Goal: Register for event/course: Register for event/course

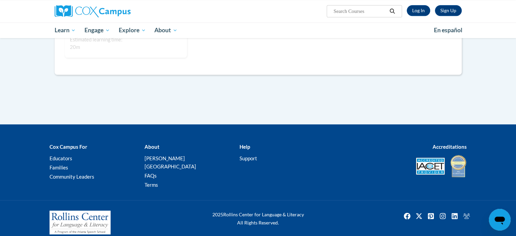
scroll to position [497, 0]
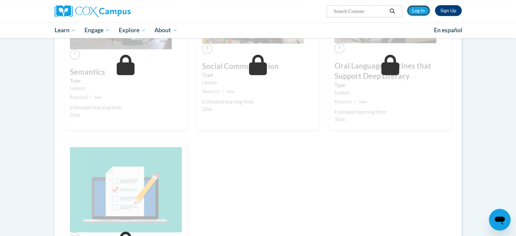
drag, startPoint x: 421, startPoint y: 5, endPoint x: 411, endPoint y: 26, distance: 23.2
click at [421, 5] on link "Log In" at bounding box center [418, 10] width 23 height 11
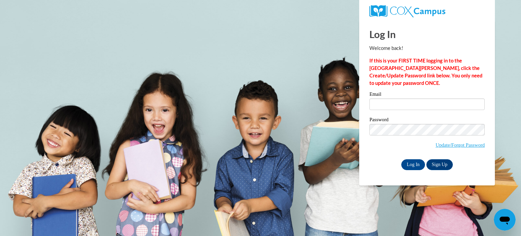
type input "borueri@sdmfschools.org"
click at [418, 120] on label "Password" at bounding box center [427, 120] width 115 height 7
click at [412, 163] on input "Log In" at bounding box center [413, 164] width 24 height 11
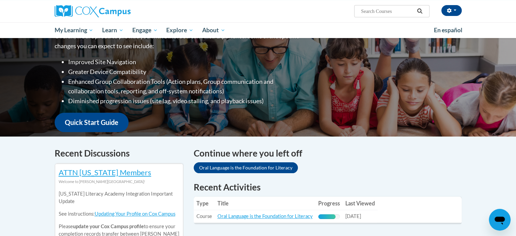
scroll to position [204, 0]
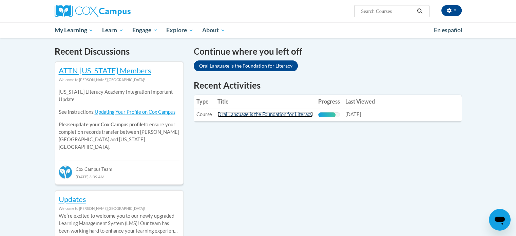
click at [267, 113] on link "Oral Language is the Foundation for Literacy" at bounding box center [265, 114] width 95 height 6
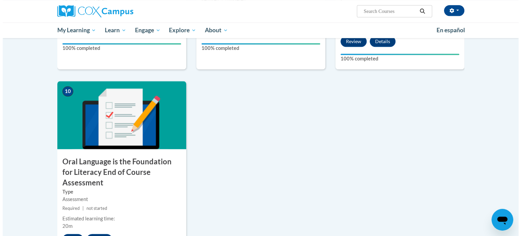
scroll to position [702, 0]
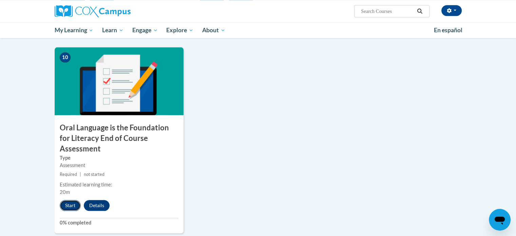
click at [62, 200] on button "Start" at bounding box center [70, 205] width 21 height 11
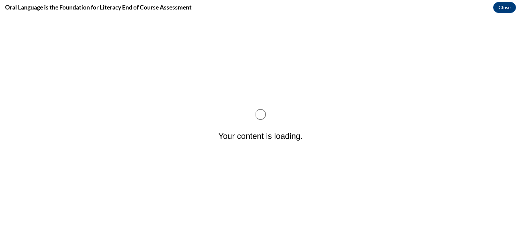
scroll to position [0, 0]
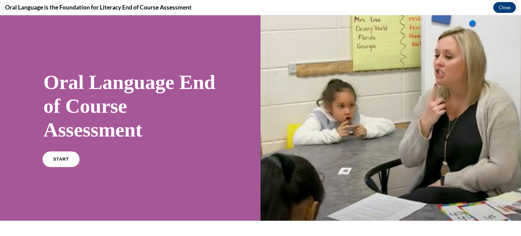
click at [53, 156] on link "START" at bounding box center [60, 159] width 37 height 16
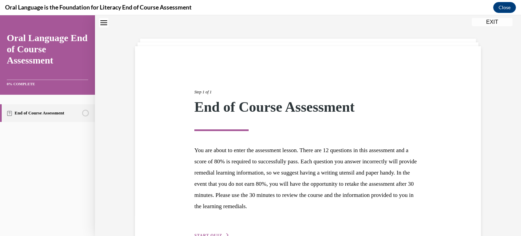
scroll to position [64, 0]
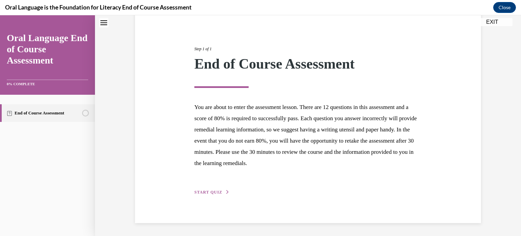
click at [207, 187] on div "Step 1 of 1 End of Course Assessment You are about to enter the assessment less…" at bounding box center [308, 113] width 238 height 166
click at [206, 192] on span "START QUIZ" at bounding box center [208, 192] width 28 height 5
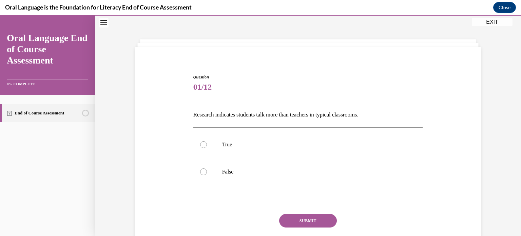
scroll to position [47, 0]
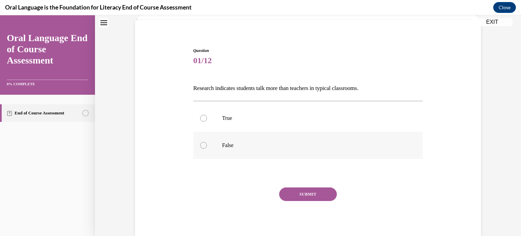
click at [221, 141] on label "False" at bounding box center [308, 145] width 230 height 27
click at [207, 142] on input "False" at bounding box center [203, 145] width 7 height 7
radio input "true"
click at [296, 187] on button "SUBMIT" at bounding box center [308, 194] width 58 height 14
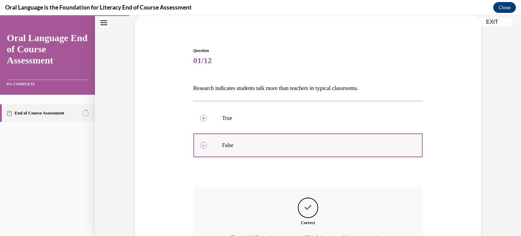
scroll to position [115, 0]
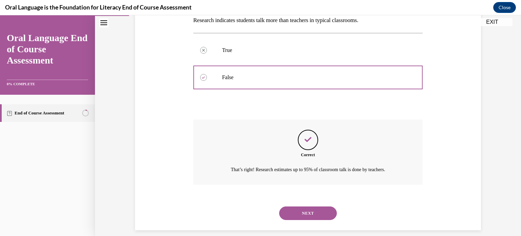
click at [314, 214] on button "NEXT" at bounding box center [308, 213] width 58 height 14
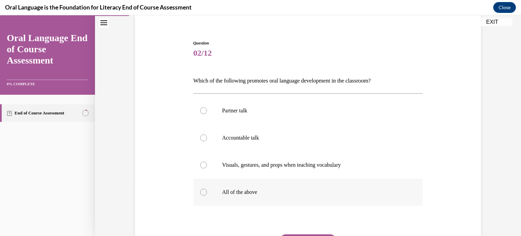
click at [252, 189] on p "All of the above" at bounding box center [314, 192] width 184 height 7
click at [207, 189] on input "All of the above" at bounding box center [203, 192] width 7 height 7
radio input "true"
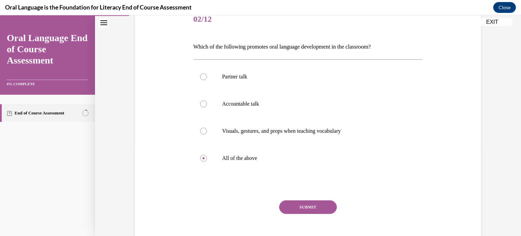
click at [288, 208] on button "SUBMIT" at bounding box center [308, 207] width 58 height 14
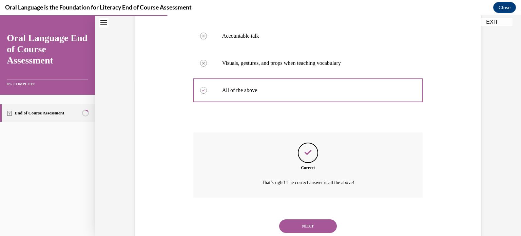
click at [300, 230] on button "NEXT" at bounding box center [308, 226] width 58 height 14
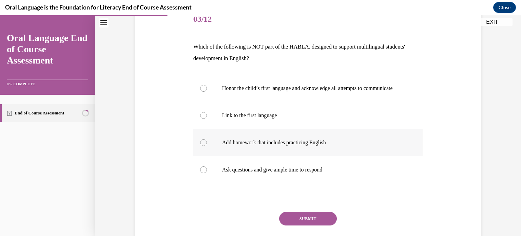
click at [291, 146] on p "Add homework that includes practicing English" at bounding box center [314, 142] width 184 height 7
click at [207, 146] on input "Add homework that includes practicing English" at bounding box center [203, 142] width 7 height 7
radio input "true"
click at [304, 225] on button "SUBMIT" at bounding box center [308, 219] width 58 height 14
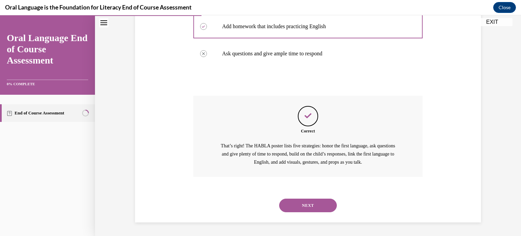
click at [311, 197] on div "NEXT" at bounding box center [308, 205] width 230 height 27
click at [311, 207] on button "NEXT" at bounding box center [308, 205] width 58 height 14
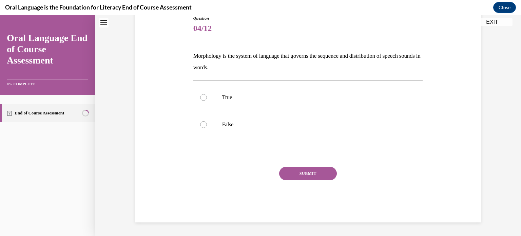
scroll to position [20, 0]
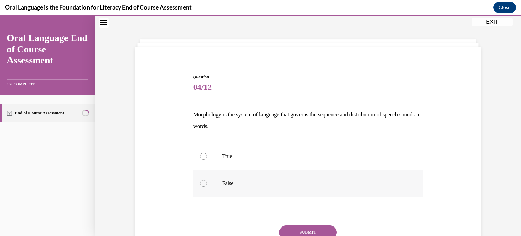
click at [230, 177] on label "False" at bounding box center [308, 183] width 230 height 27
click at [207, 180] on input "False" at bounding box center [203, 183] width 7 height 7
radio input "true"
click at [311, 230] on button "SUBMIT" at bounding box center [308, 232] width 58 height 14
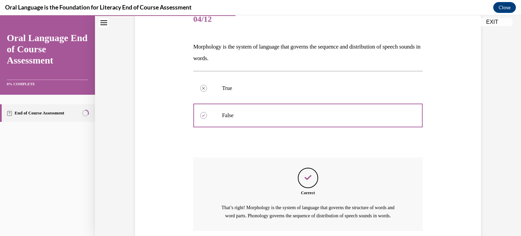
scroll to position [150, 0]
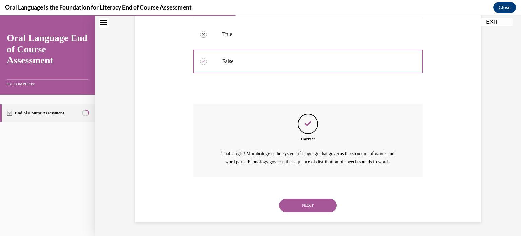
click at [315, 202] on button "NEXT" at bounding box center [308, 205] width 58 height 14
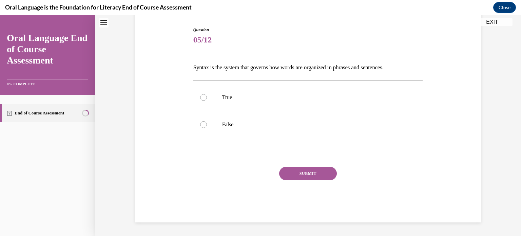
scroll to position [20, 0]
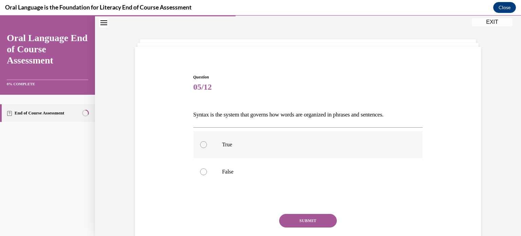
click at [225, 147] on p "True" at bounding box center [314, 144] width 184 height 7
click at [207, 147] on input "True" at bounding box center [203, 144] width 7 height 7
radio input "true"
click at [287, 220] on button "SUBMIT" at bounding box center [308, 221] width 58 height 14
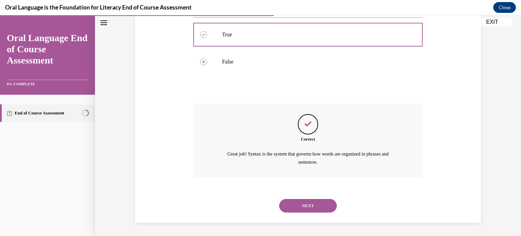
click at [318, 205] on button "NEXT" at bounding box center [308, 206] width 58 height 14
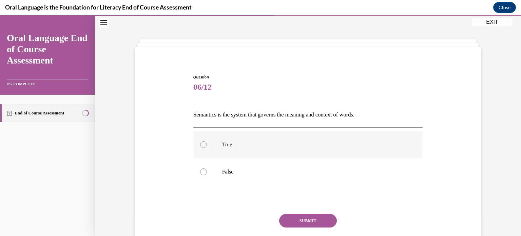
click at [242, 144] on p "True" at bounding box center [314, 144] width 184 height 7
click at [207, 144] on input "True" at bounding box center [203, 144] width 7 height 7
radio input "true"
click at [294, 220] on button "SUBMIT" at bounding box center [308, 221] width 58 height 14
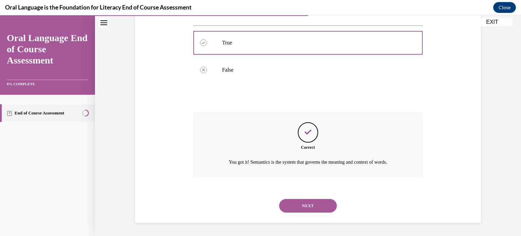
click at [311, 205] on button "NEXT" at bounding box center [308, 206] width 58 height 14
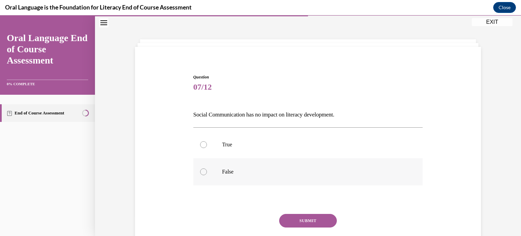
click at [240, 168] on p "False" at bounding box center [314, 171] width 184 height 7
click at [207, 168] on input "False" at bounding box center [203, 171] width 7 height 7
radio input "true"
click at [310, 221] on button "SUBMIT" at bounding box center [308, 221] width 58 height 14
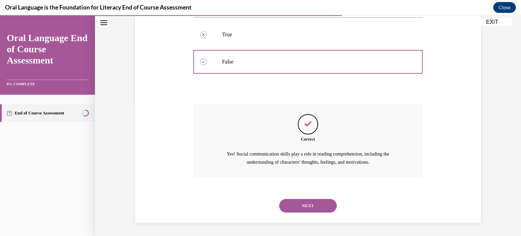
click at [316, 210] on button "NEXT" at bounding box center [308, 206] width 58 height 14
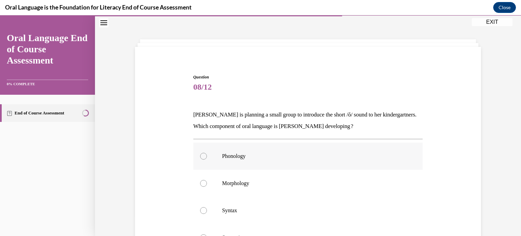
scroll to position [88, 0]
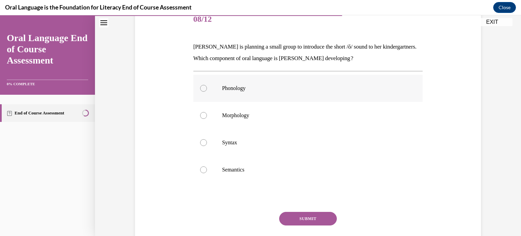
click at [232, 91] on p "Phonology" at bounding box center [314, 88] width 184 height 7
click at [207, 91] on input "Phonology" at bounding box center [203, 88] width 7 height 7
radio input "true"
click at [296, 218] on button "SUBMIT" at bounding box center [308, 219] width 58 height 14
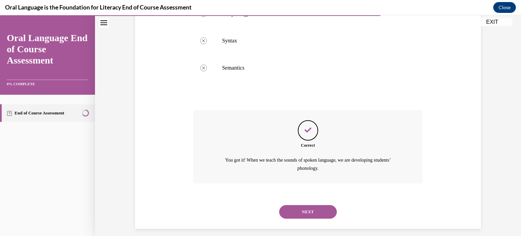
click at [321, 217] on button "NEXT" at bounding box center [308, 212] width 58 height 14
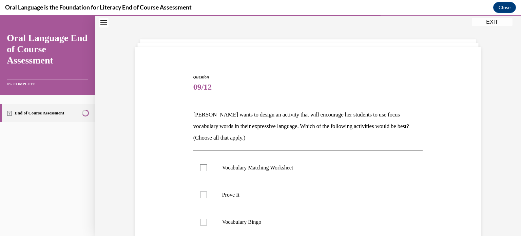
scroll to position [54, 0]
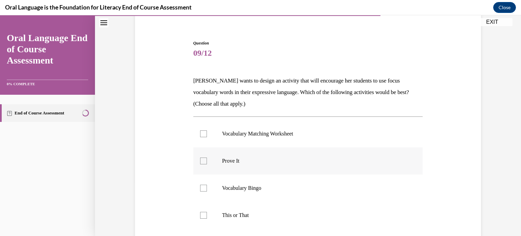
click at [227, 160] on p "Prove It" at bounding box center [314, 160] width 184 height 7
click at [207, 160] on input "Prove It" at bounding box center [203, 160] width 7 height 7
checkbox input "true"
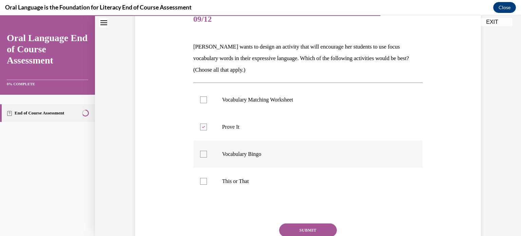
click at [220, 164] on label "Vocabulary Bingo" at bounding box center [308, 153] width 230 height 27
click at [207, 157] on input "Vocabulary Bingo" at bounding box center [203, 154] width 7 height 7
checkbox input "true"
click at [218, 181] on label "This or That" at bounding box center [308, 181] width 230 height 27
click at [207, 181] on input "This or That" at bounding box center [203, 181] width 7 height 7
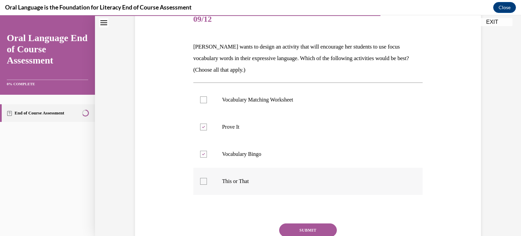
checkbox input "true"
click at [205, 153] on label "Vocabulary Bingo" at bounding box center [308, 153] width 230 height 27
click at [205, 153] on input "Vocabulary Bingo" at bounding box center [203, 154] width 7 height 7
checkbox input "false"
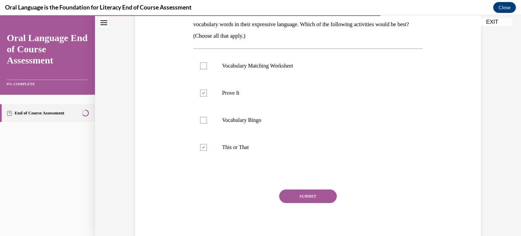
click at [289, 195] on button "SUBMIT" at bounding box center [308, 196] width 58 height 14
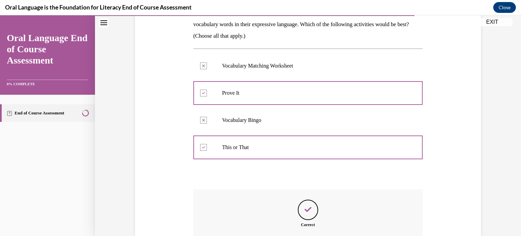
scroll to position [158, 0]
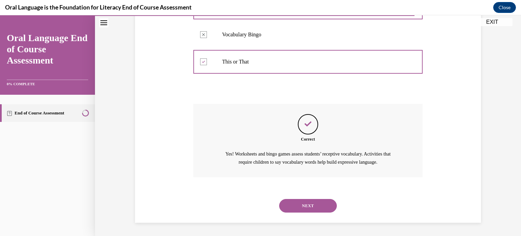
click at [311, 202] on button "NEXT" at bounding box center [308, 206] width 58 height 14
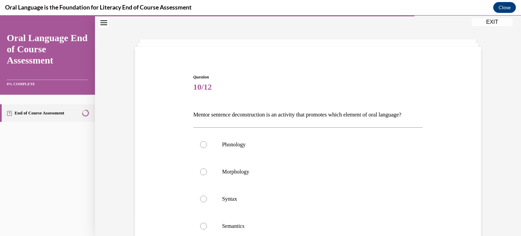
scroll to position [54, 0]
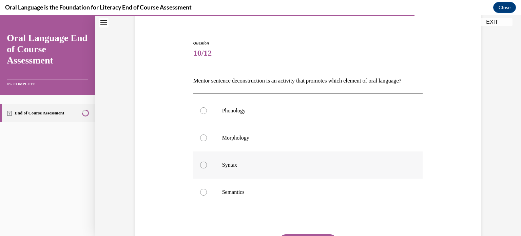
click at [247, 178] on label "Syntax" at bounding box center [308, 164] width 230 height 27
click at [207, 168] on input "Syntax" at bounding box center [203, 165] width 7 height 7
radio input "true"
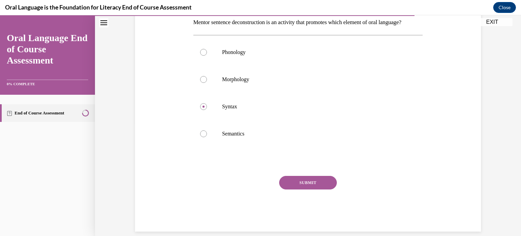
click at [316, 202] on div "SUBMIT NEXT" at bounding box center [308, 204] width 230 height 56
click at [315, 189] on button "SUBMIT" at bounding box center [308, 183] width 58 height 14
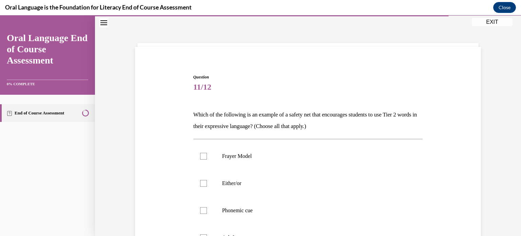
scroll to position [54, 0]
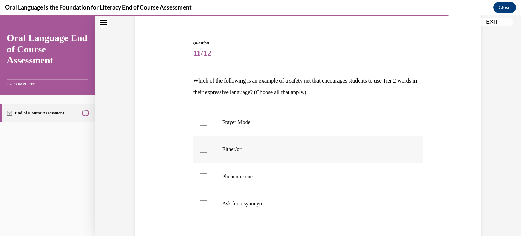
click at [251, 152] on p "Either/or" at bounding box center [314, 149] width 184 height 7
click at [207, 152] on input "Either/or" at bounding box center [203, 149] width 7 height 7
checkbox input "true"
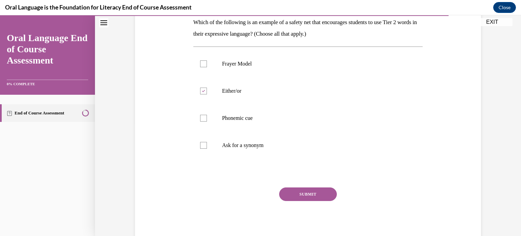
click at [305, 189] on button "SUBMIT" at bounding box center [308, 194] width 58 height 14
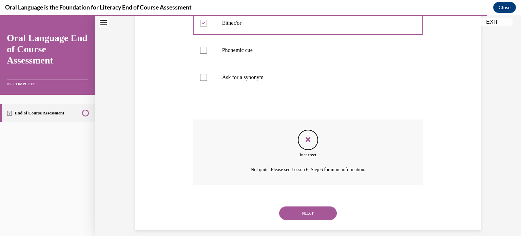
scroll to position [188, 0]
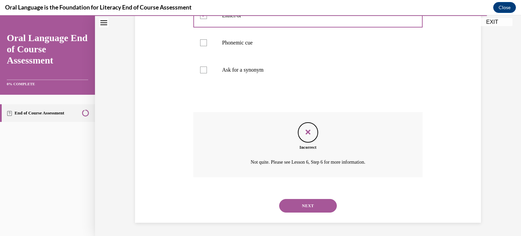
click at [326, 205] on button "NEXT" at bounding box center [308, 206] width 58 height 14
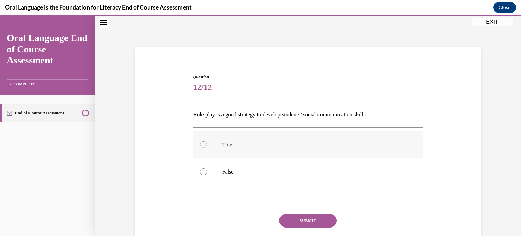
click at [233, 141] on p "True" at bounding box center [314, 144] width 184 height 7
click at [207, 141] on input "True" at bounding box center [203, 144] width 7 height 7
radio input "true"
click at [290, 220] on button "SUBMIT" at bounding box center [308, 221] width 58 height 14
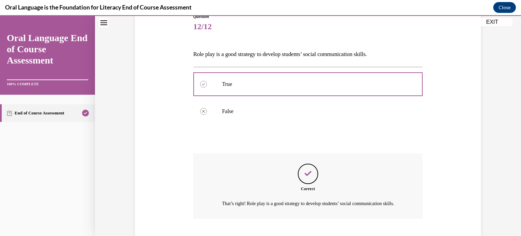
scroll to position [130, 0]
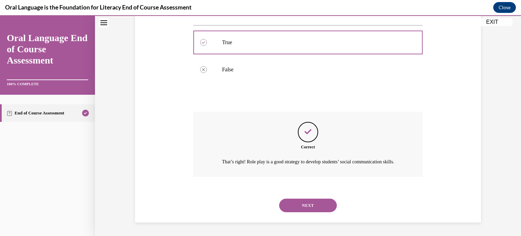
click at [326, 207] on button "NEXT" at bounding box center [308, 205] width 58 height 14
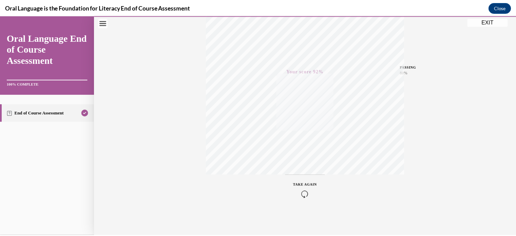
scroll to position [0, 0]
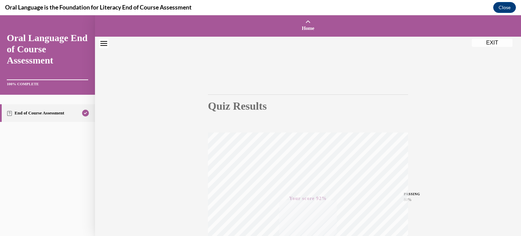
click at [492, 42] on button "EXIT" at bounding box center [492, 43] width 41 height 8
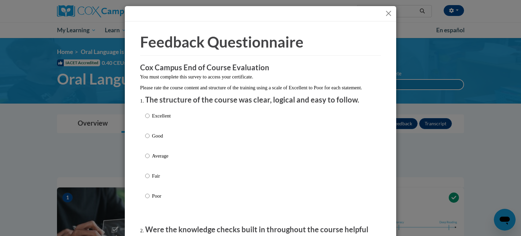
click at [384, 14] on button "Close" at bounding box center [388, 13] width 8 height 8
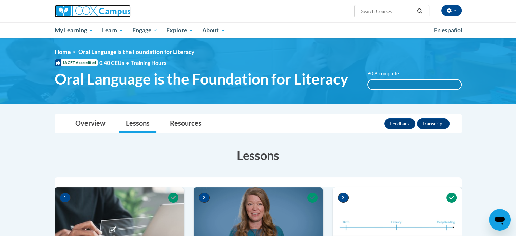
click at [63, 14] on img at bounding box center [93, 11] width 76 height 12
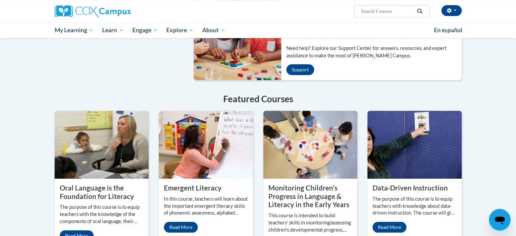
scroll to position [313, 0]
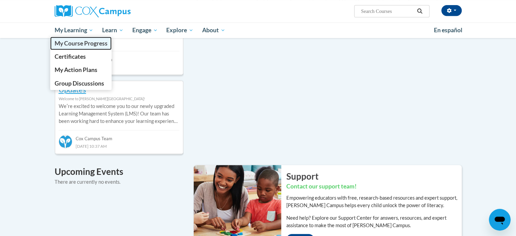
click at [83, 47] on link "My Course Progress" at bounding box center [81, 43] width 62 height 13
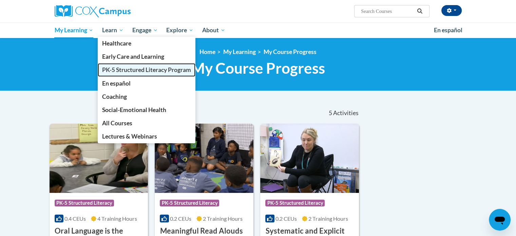
click at [136, 66] on span "PK-5 Structured Literacy Program" at bounding box center [146, 69] width 89 height 7
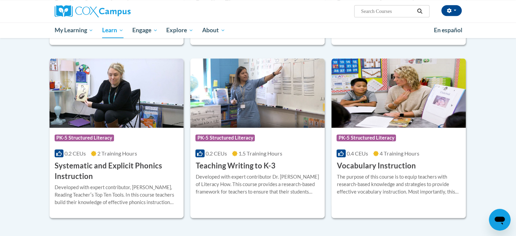
scroll to position [746, 0]
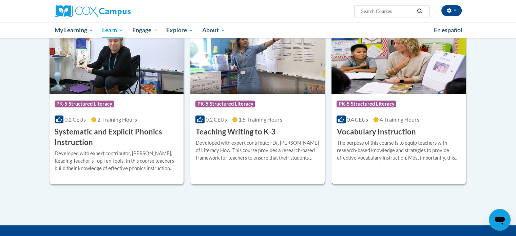
click at [392, 57] on img at bounding box center [399, 58] width 134 height 69
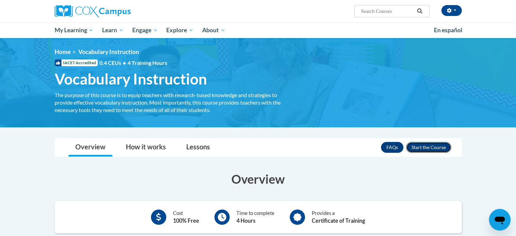
click at [415, 144] on button "Enroll" at bounding box center [428, 147] width 45 height 11
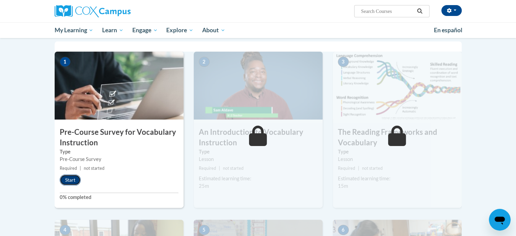
click at [73, 177] on button "Start" at bounding box center [70, 179] width 21 height 11
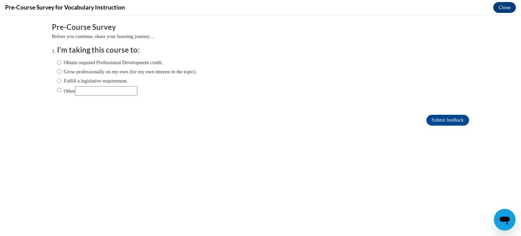
click at [63, 67] on div "Obtain required Professional Development credit. Grow professionally on my own …" at bounding box center [127, 77] width 140 height 44
click at [139, 61] on label "Obtain required Professional Development credit." at bounding box center [110, 62] width 106 height 7
click at [61, 61] on input "Obtain required Professional Development credit." at bounding box center [59, 62] width 4 height 7
radio input "true"
click at [106, 81] on label "Fulfill a legislative requirement." at bounding box center [92, 80] width 71 height 7
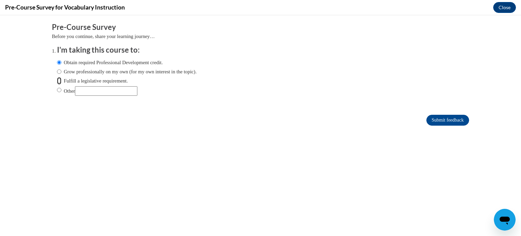
click at [61, 81] on input "Fulfill a legislative requirement." at bounding box center [59, 80] width 4 height 7
radio input "true"
click at [437, 115] on input "Submit feedback" at bounding box center [448, 120] width 43 height 11
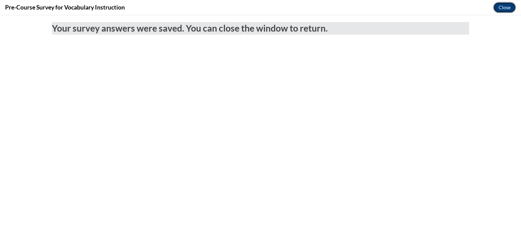
drag, startPoint x: 497, startPoint y: 8, endPoint x: 485, endPoint y: 18, distance: 14.9
click at [497, 8] on button "Close" at bounding box center [504, 7] width 23 height 11
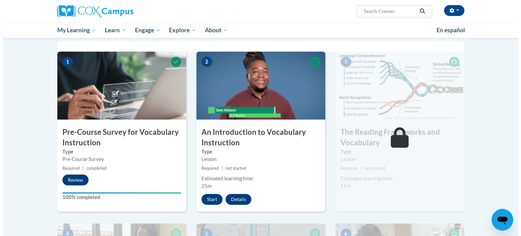
scroll to position [170, 0]
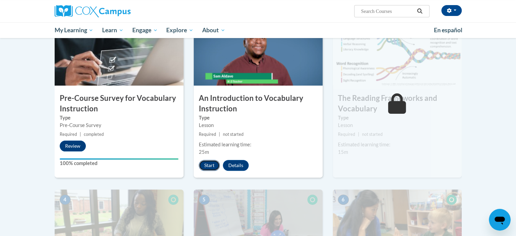
click at [210, 167] on button "Start" at bounding box center [209, 165] width 21 height 11
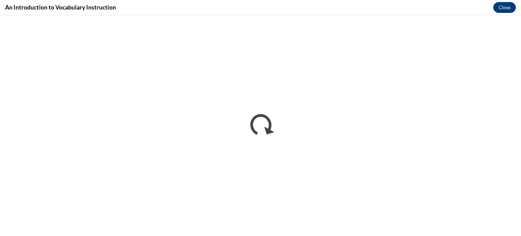
scroll to position [0, 0]
